Goal: Browse casually

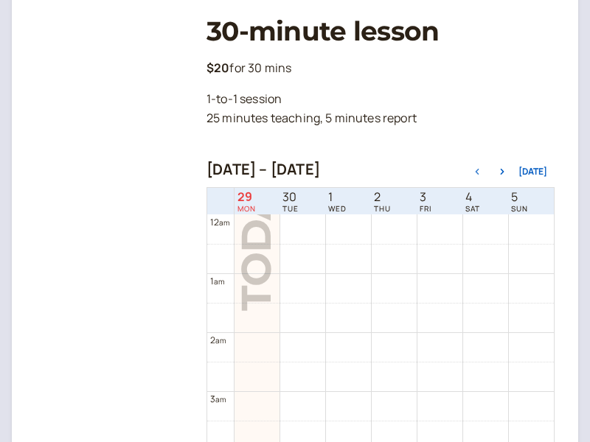
scroll to position [473, 0]
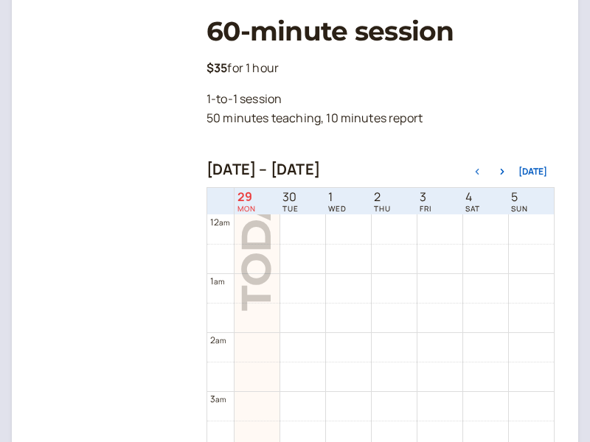
scroll to position [473, 0]
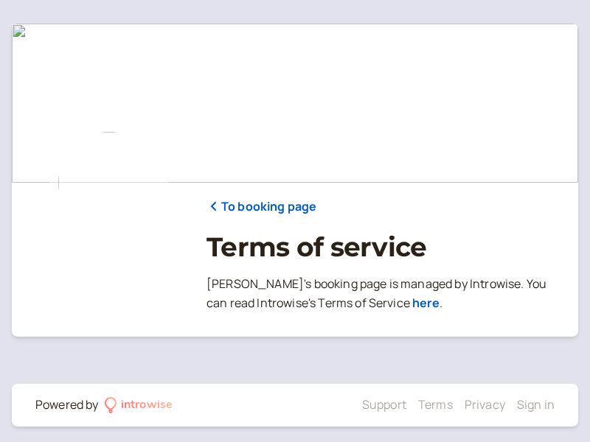
scroll to position [8, 0]
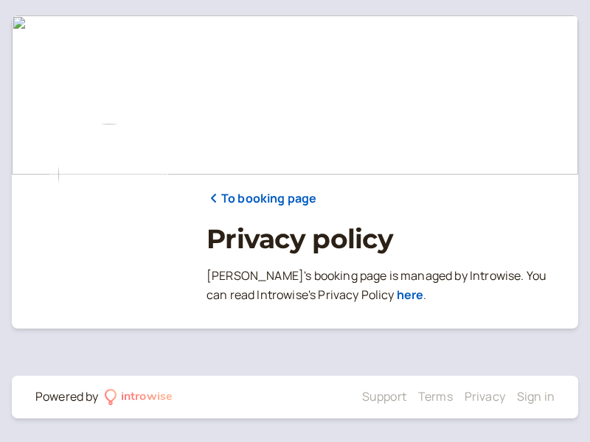
scroll to position [8, 0]
